Goal: Find specific page/section: Find specific page/section

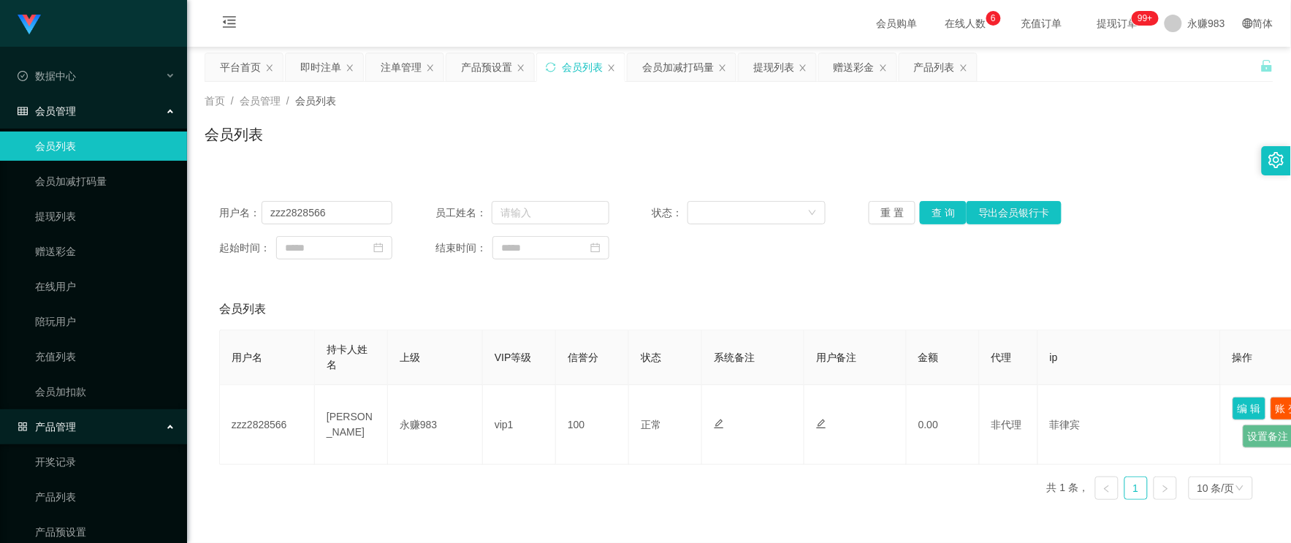
scroll to position [162, 0]
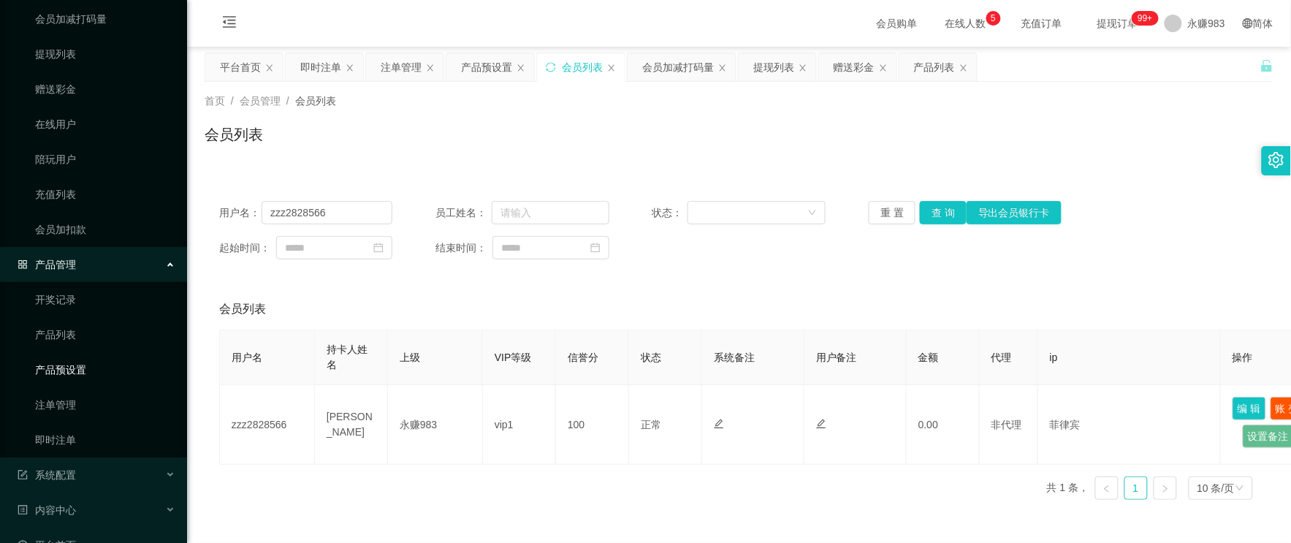
click at [69, 373] on link "产品预设置" at bounding box center [105, 369] width 140 height 29
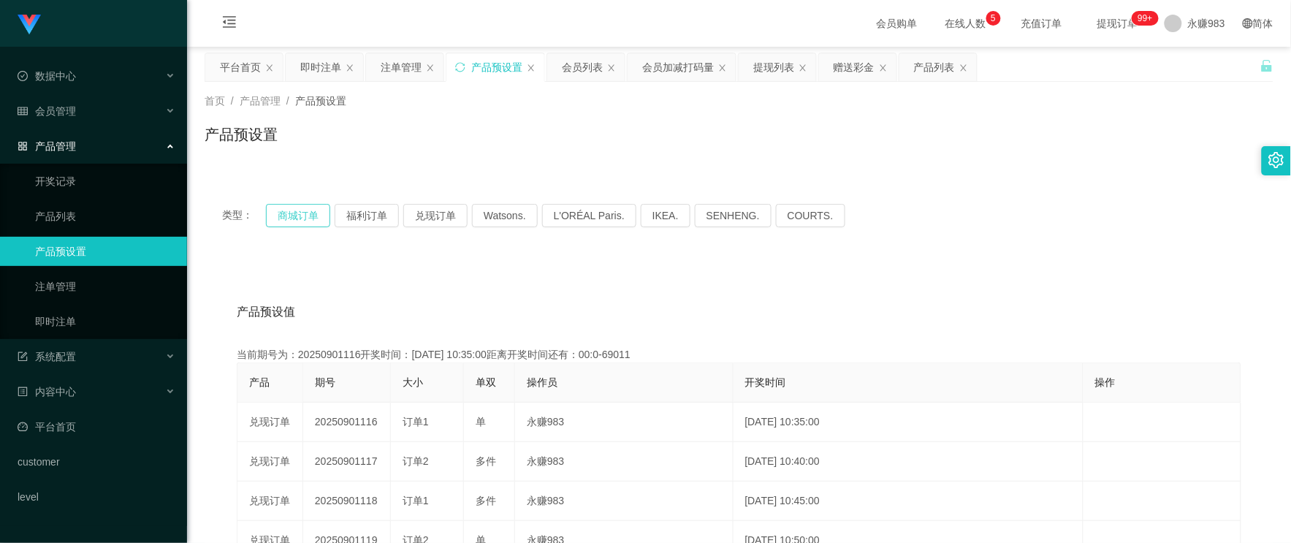
click at [308, 217] on button "商城订单" at bounding box center [298, 215] width 64 height 23
click at [528, 319] on div "产品预设值 添加期号" at bounding box center [739, 312] width 1005 height 41
click at [499, 145] on div "产品预设置" at bounding box center [739, 140] width 1069 height 34
click at [499, 143] on div "产品预设置" at bounding box center [739, 140] width 1069 height 34
click at [498, 142] on div "产品预设置" at bounding box center [739, 140] width 1069 height 34
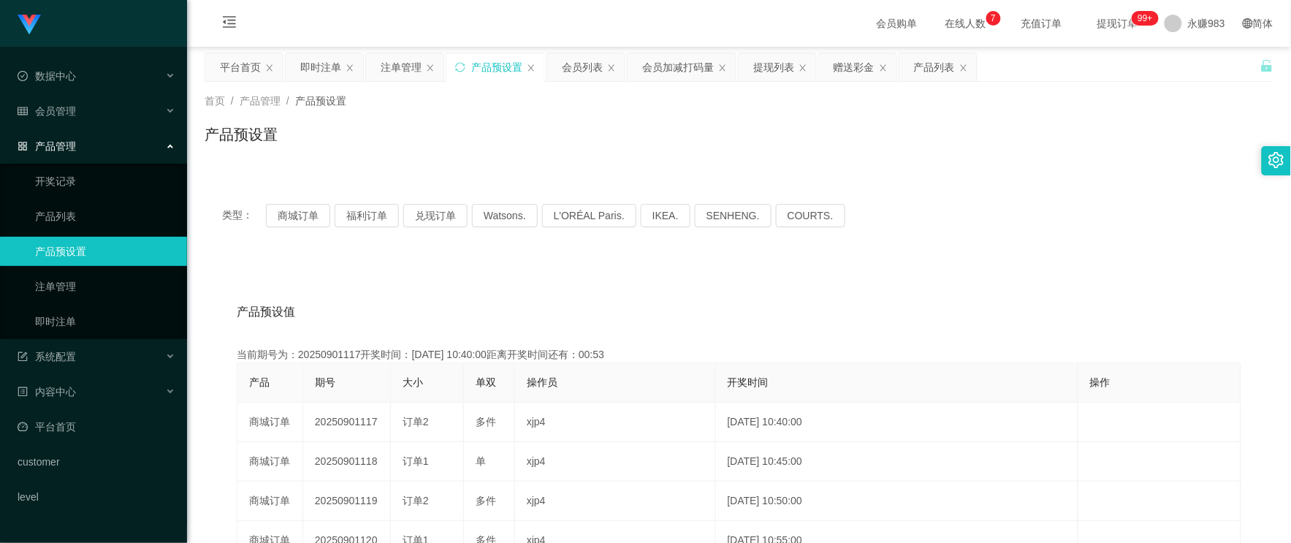
click at [89, 253] on link "产品预设置" at bounding box center [105, 251] width 140 height 29
click at [57, 111] on span "会员管理" at bounding box center [47, 111] width 58 height 12
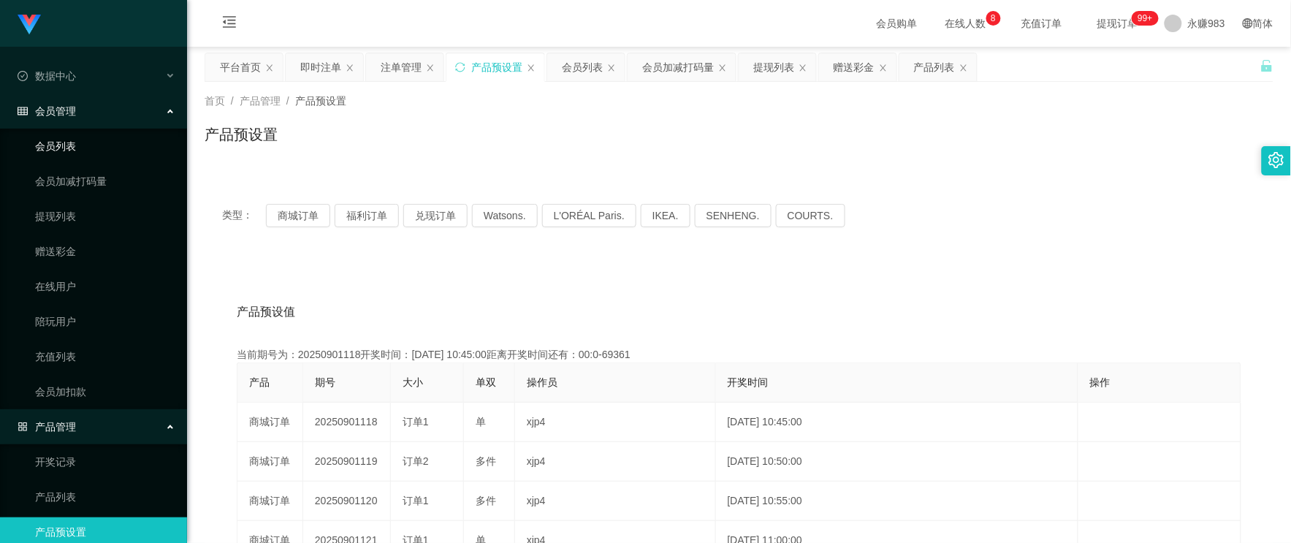
click at [69, 149] on link "会员列表" at bounding box center [105, 146] width 140 height 29
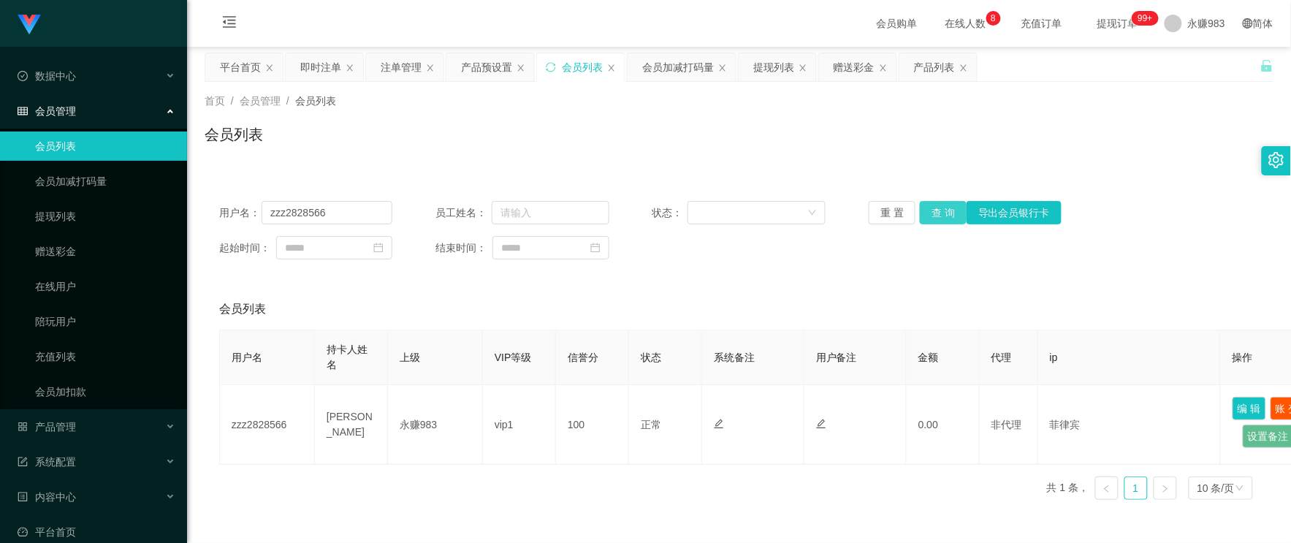
click at [932, 212] on button "查 询" at bounding box center [943, 212] width 47 height 23
